Goal: Navigation & Orientation: Find specific page/section

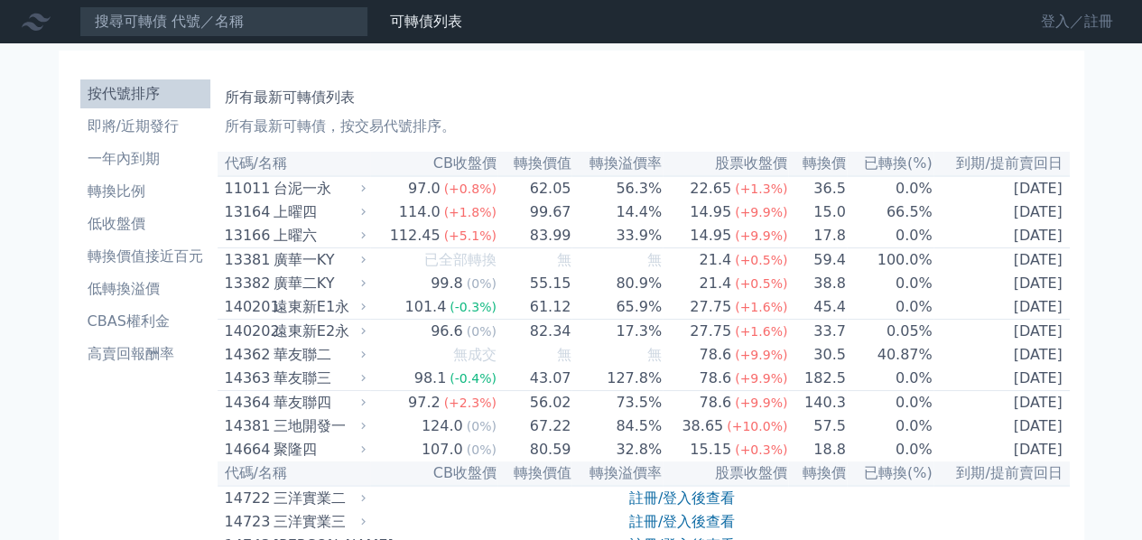
click at [1076, 23] on link "登入／註冊" at bounding box center [1077, 21] width 101 height 29
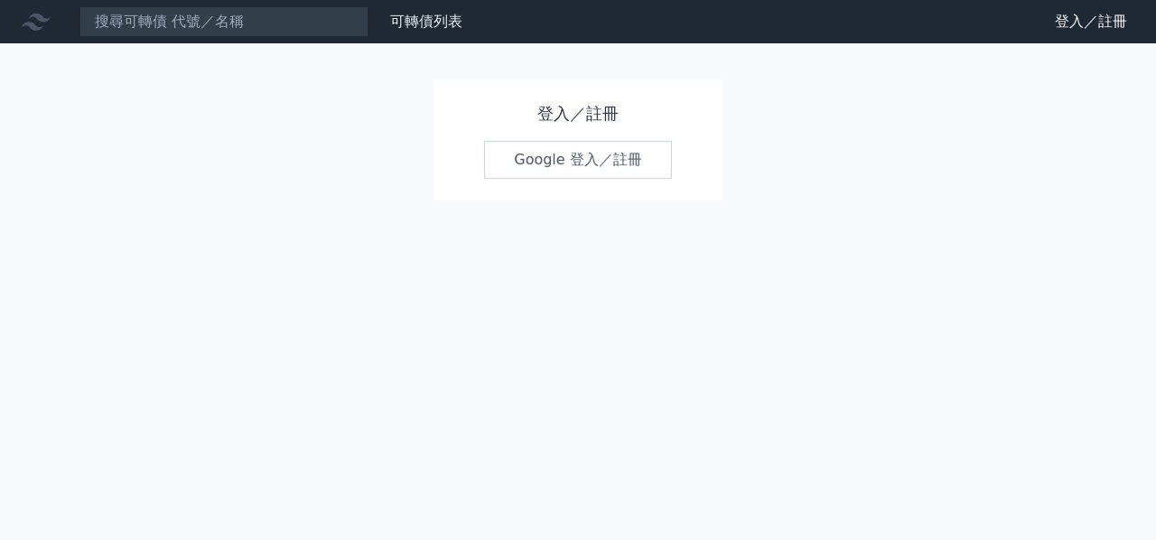
click at [518, 171] on link "Google 登入／註冊" at bounding box center [578, 160] width 188 height 38
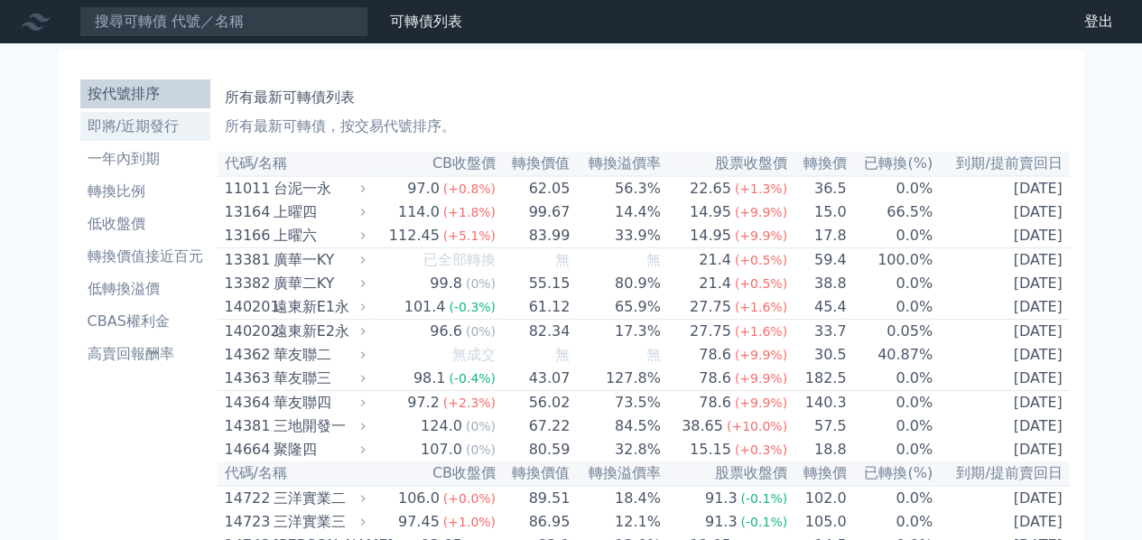
click at [143, 131] on li "即將/近期發行" at bounding box center [145, 127] width 130 height 22
